Goal: Information Seeking & Learning: Compare options

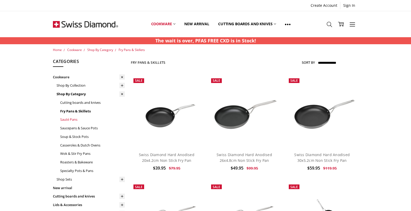
click at [72, 119] on link "Sauté Pans" at bounding box center [92, 119] width 65 height 9
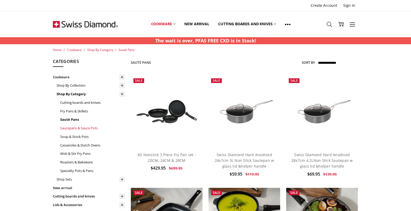
click at [70, 126] on link "Saucepans & Sauce Pots" at bounding box center [92, 128] width 65 height 9
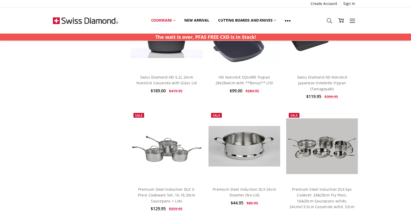
scroll to position [629, 0]
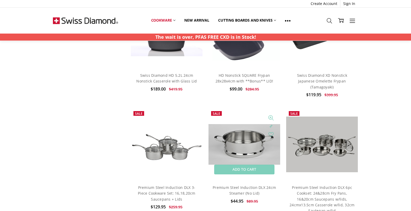
click at [243, 139] on img at bounding box center [244, 144] width 72 height 40
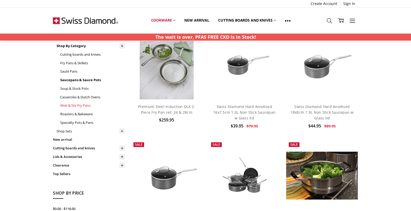
scroll to position [48, 0]
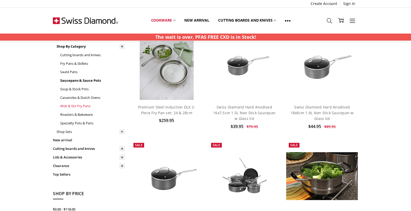
click at [69, 104] on link "Wok & Stir Fry Pans" at bounding box center [92, 106] width 65 height 9
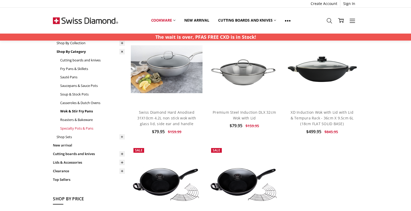
scroll to position [41, 0]
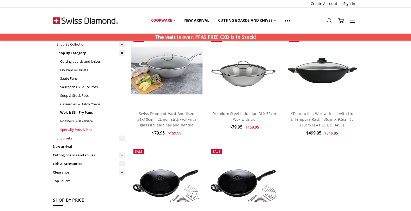
click at [73, 126] on link "Specialty Pots & Pans" at bounding box center [92, 130] width 65 height 9
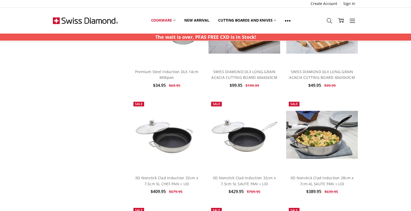
scroll to position [524, 0]
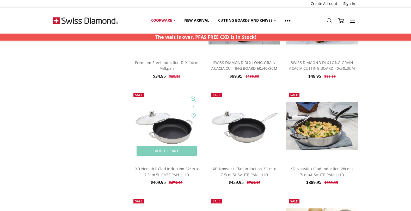
click at [172, 133] on img at bounding box center [167, 126] width 72 height 48
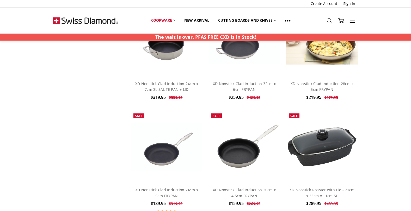
scroll to position [707, 0]
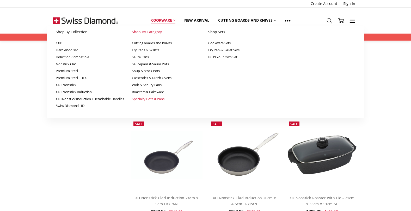
click at [168, 19] on link "Cookware" at bounding box center [163, 20] width 33 height 11
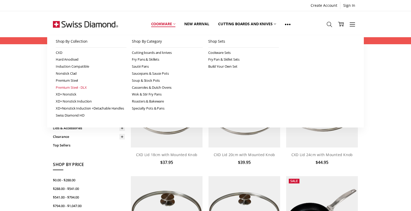
click at [73, 86] on link "Premium Steel - DLX" at bounding box center [91, 87] width 71 height 7
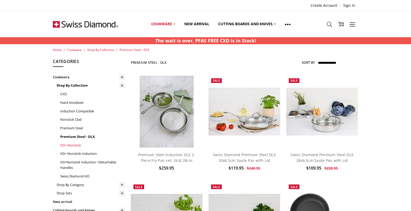
click at [71, 143] on link "XD+ Nonstick" at bounding box center [92, 145] width 65 height 9
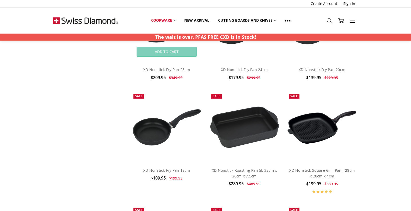
scroll to position [1240, 0]
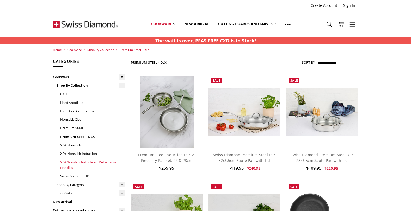
click at [78, 159] on link "XD+Nonstick Induction +Detachable Handles" at bounding box center [92, 165] width 65 height 14
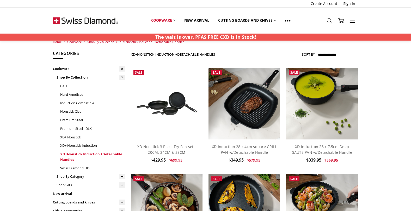
scroll to position [7, 0]
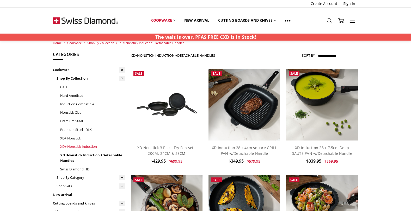
click at [81, 144] on link "XD+ Nonstick Induction" at bounding box center [92, 146] width 65 height 9
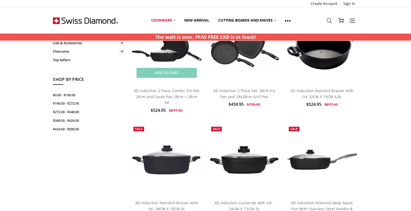
scroll to position [77, 0]
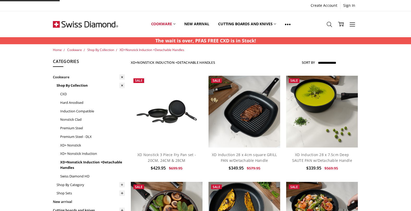
scroll to position [7, 0]
